Goal: Navigation & Orientation: Understand site structure

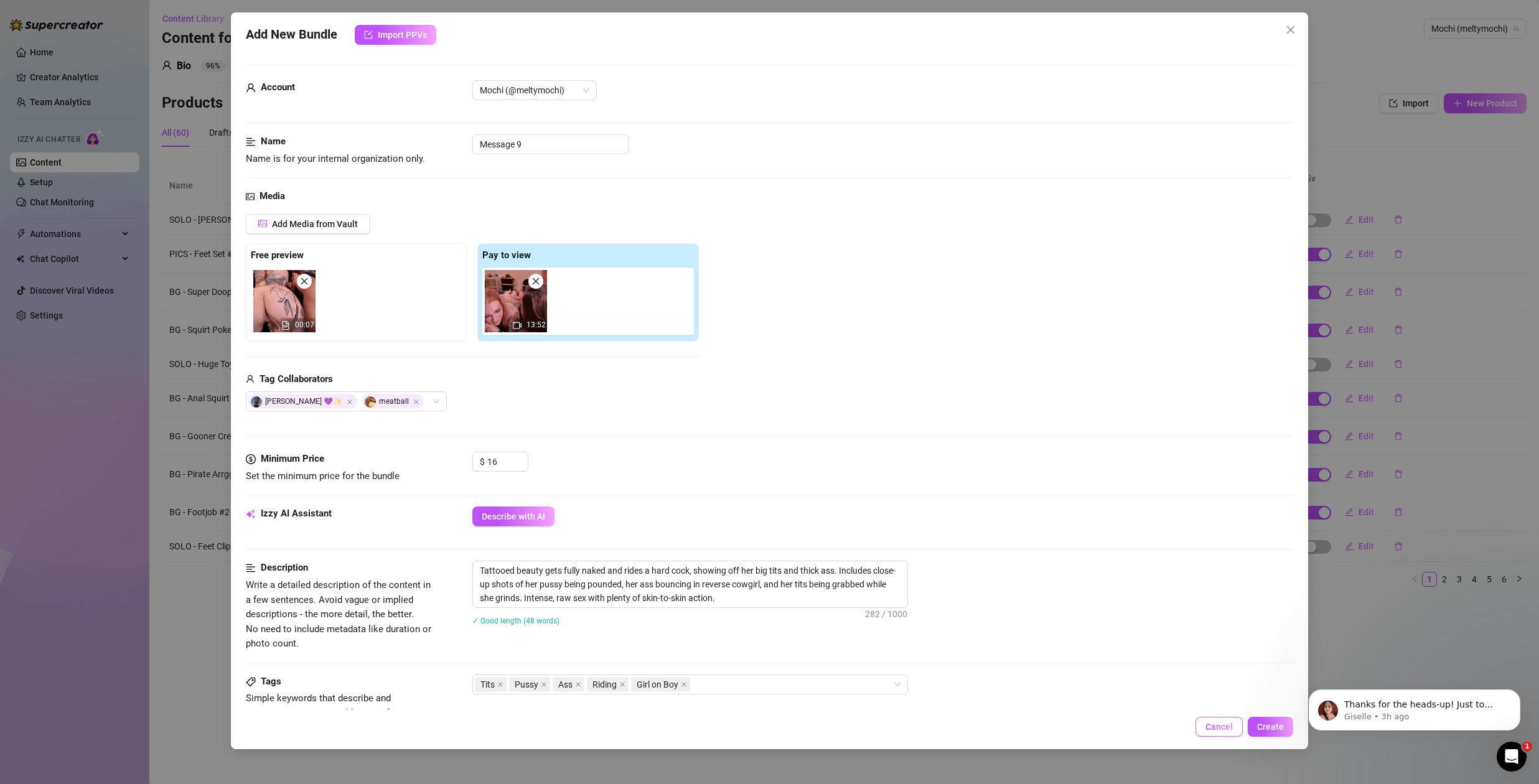
click at [1230, 729] on span "Cancel" at bounding box center [1219, 727] width 27 height 10
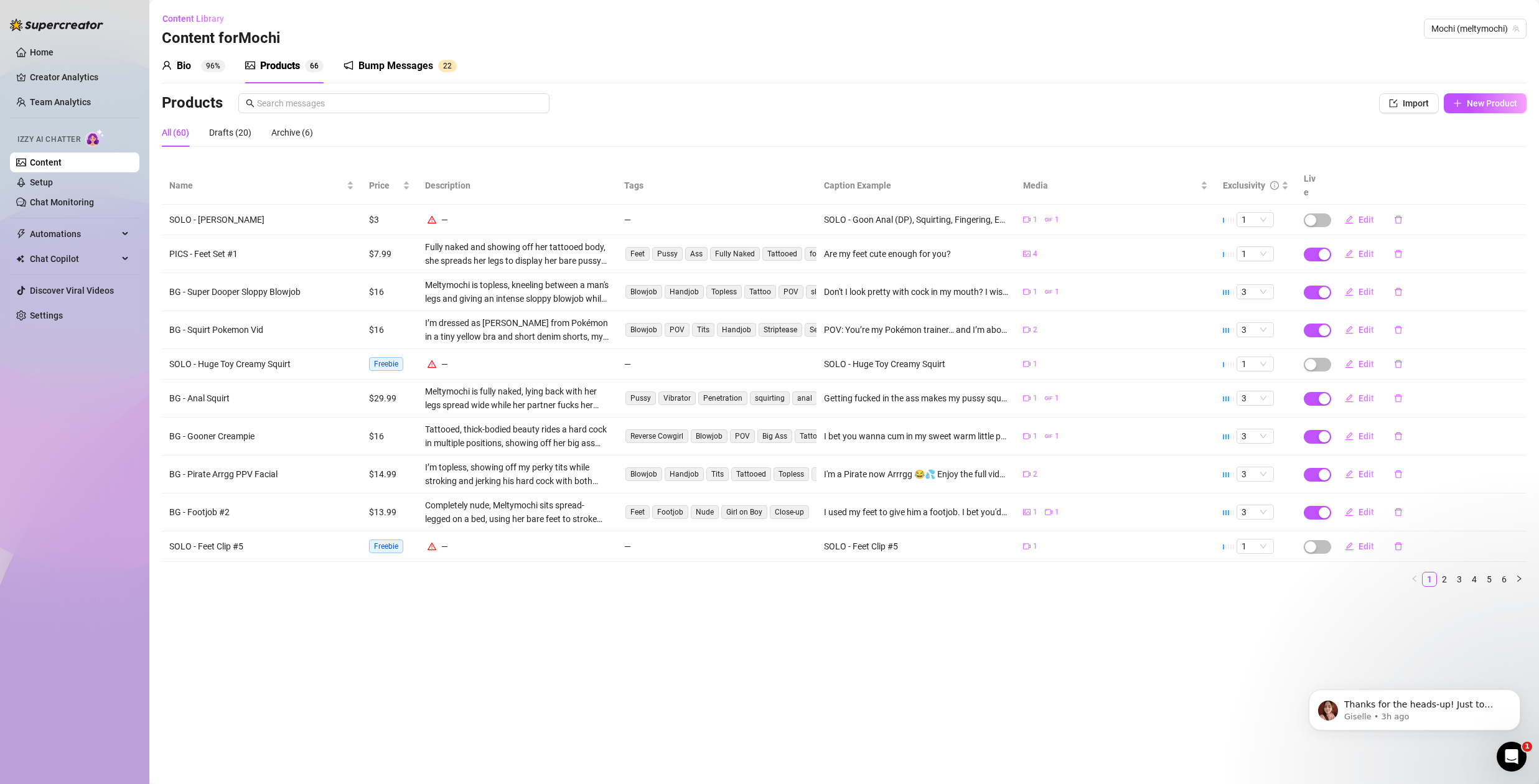
click at [889, 641] on main "Content Library Content for [PERSON_NAME] (meltymochi) Bio 96% Products 6 6 Bum…" at bounding box center [843, 392] width 1389 height 784
click at [1521, 694] on button "Dismiss notification" at bounding box center [1516, 693] width 16 height 16
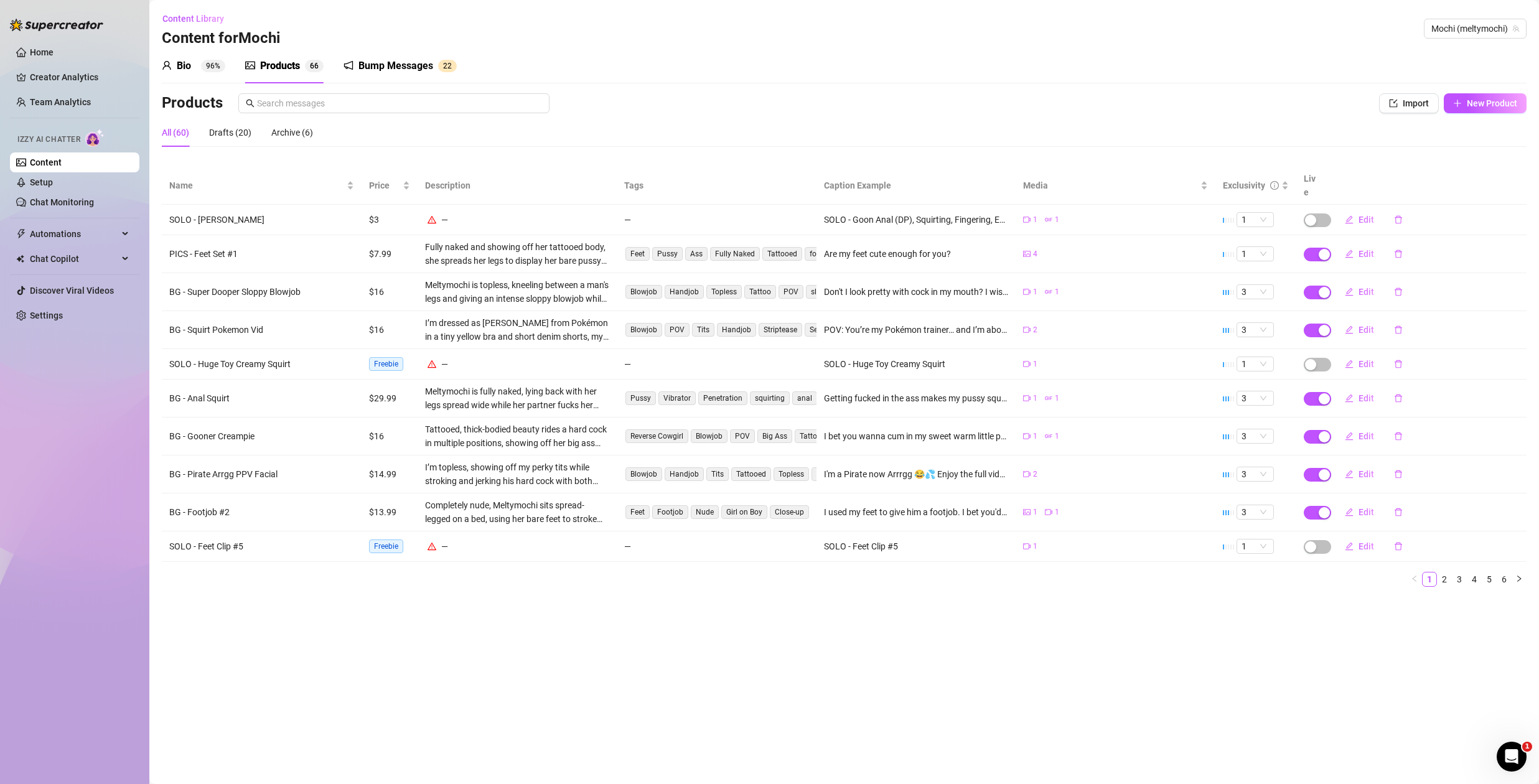
click at [1119, 624] on main "Content Library Content for [PERSON_NAME] (meltymochi) Bio 96% Products 6 6 Bum…" at bounding box center [843, 392] width 1389 height 784
click at [53, 186] on link "Setup" at bounding box center [41, 182] width 23 height 10
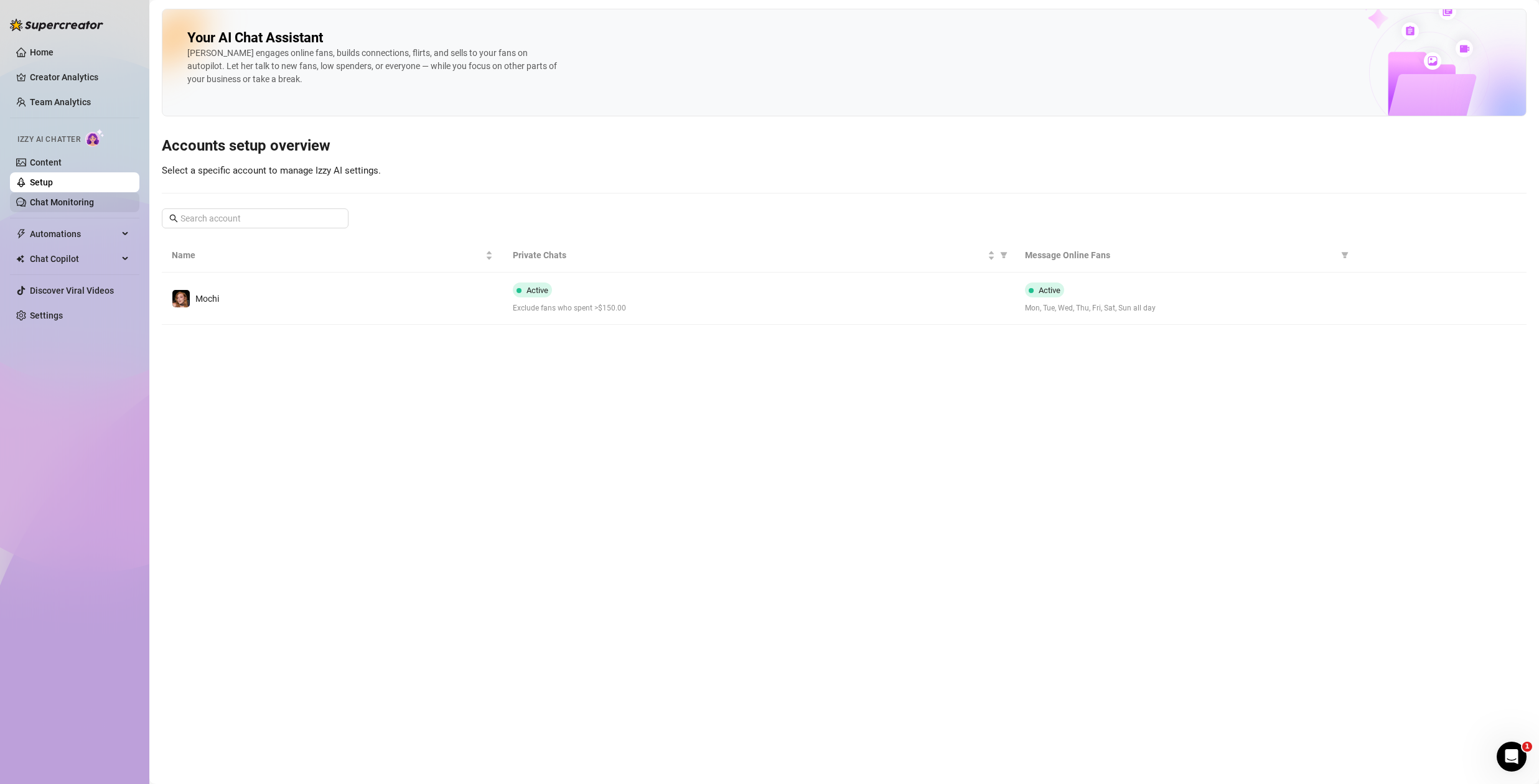
click at [94, 203] on link "Chat Monitoring" at bounding box center [61, 202] width 64 height 10
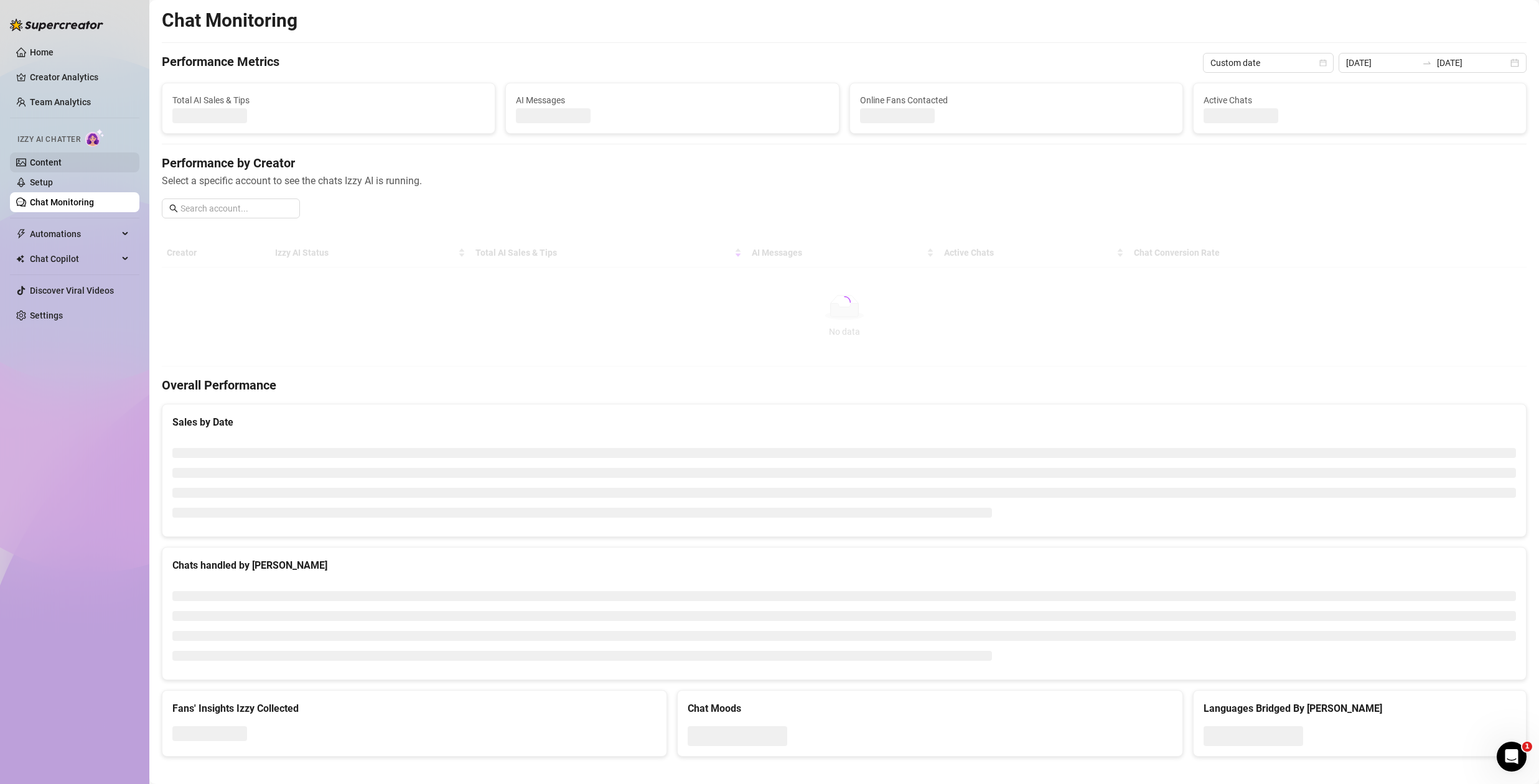
click at [61, 164] on link "Content" at bounding box center [45, 162] width 32 height 10
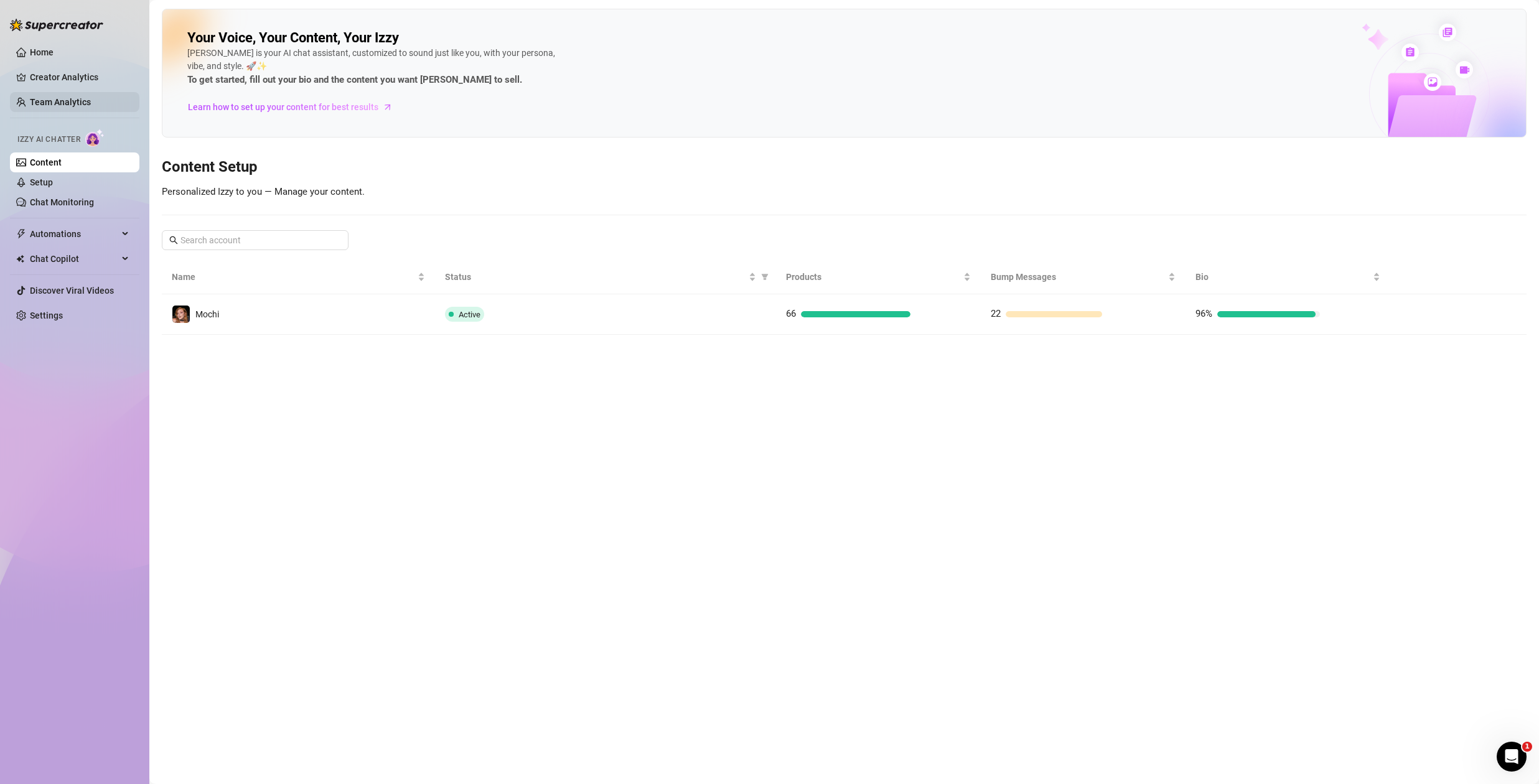
click at [61, 100] on link "Team Analytics" at bounding box center [60, 102] width 61 height 10
